Goal: Transaction & Acquisition: Purchase product/service

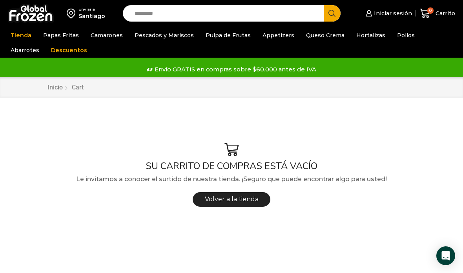
click at [308, 43] on link "Queso Crema" at bounding box center [325, 35] width 46 height 15
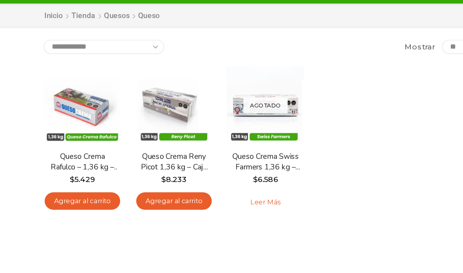
scroll to position [33, 0]
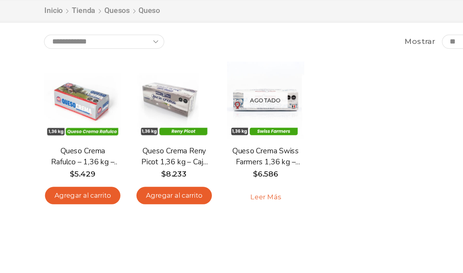
click at [93, 201] on link "Agregar al carrito" at bounding box center [79, 208] width 63 height 15
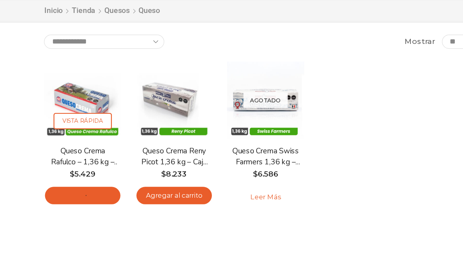
click at [58, 201] on link "Agregar al carrito" at bounding box center [79, 208] width 63 height 15
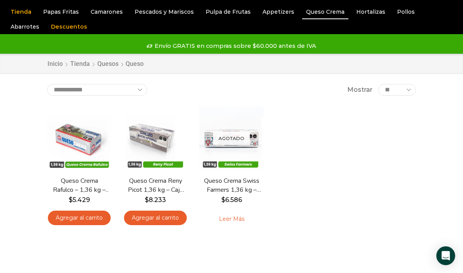
scroll to position [0, 0]
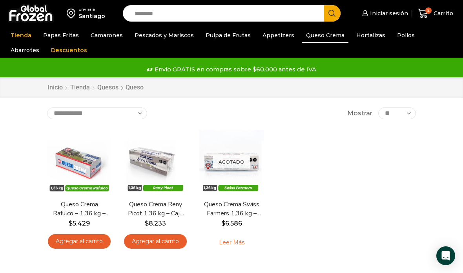
click at [436, 14] on div "2 Carrito 2 2 Shopping Cart 2 × $ $" at bounding box center [435, 13] width 39 height 18
click at [431, 15] on span "2" at bounding box center [425, 13] width 14 height 11
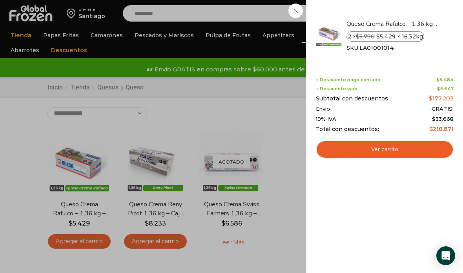
click at [416, 15] on div "2 Carrito 2 2 Shopping Cart 2 × $ $" at bounding box center [435, 13] width 39 height 18
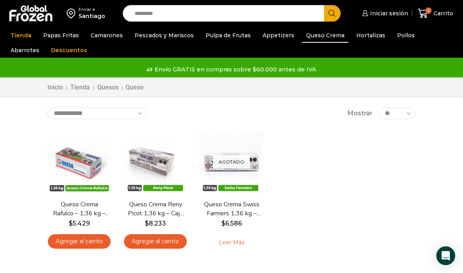
click at [214, 38] on link "Pulpa de Frutas" at bounding box center [228, 35] width 53 height 15
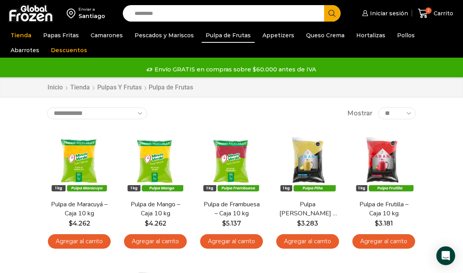
click at [178, 37] on link "Pescados y Mariscos" at bounding box center [164, 35] width 67 height 15
click at [142, 42] on link "Pescados y Mariscos" at bounding box center [164, 35] width 67 height 15
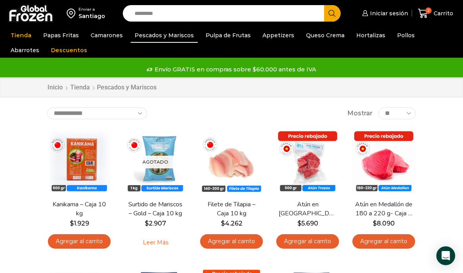
click at [443, 12] on span "Carrito" at bounding box center [442, 13] width 22 height 8
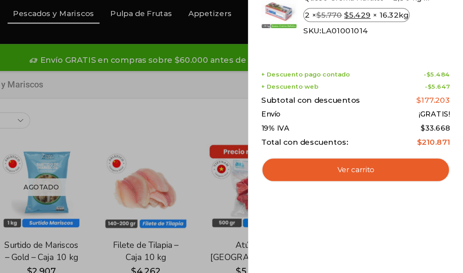
click at [316, 140] on link "Ver carrito" at bounding box center [385, 149] width 138 height 18
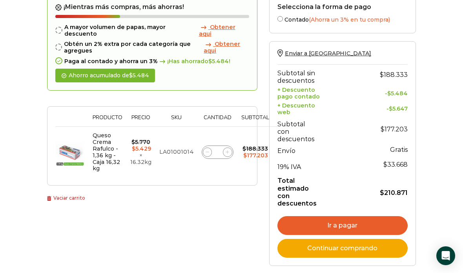
scroll to position [87, 0]
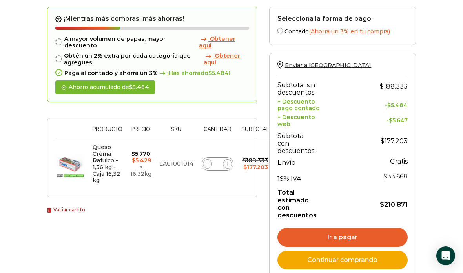
click at [203, 160] on div "Queso Crema Rafulco - 1,36 kg - Caja 16,32 kg cantidad *" at bounding box center [218, 163] width 32 height 13
click at [205, 159] on span at bounding box center [207, 163] width 9 height 9
type input "*"
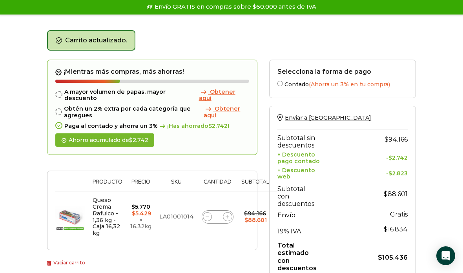
scroll to position [94, 0]
